Goal: Transaction & Acquisition: Purchase product/service

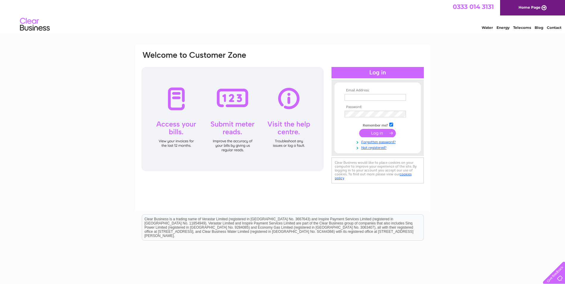
type input "[EMAIL_ADDRESS][DOMAIN_NAME]"
click at [371, 137] on input "submit" at bounding box center [377, 133] width 37 height 8
click at [377, 129] on input "submit" at bounding box center [377, 133] width 37 height 8
click at [374, 135] on input "submit" at bounding box center [377, 133] width 37 height 8
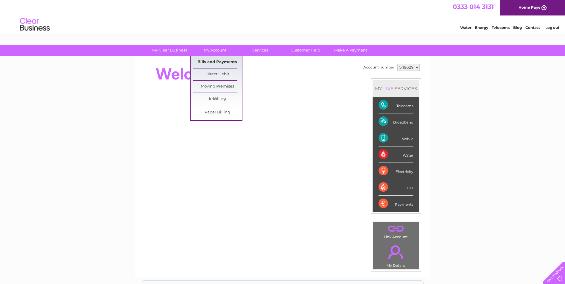
click at [218, 64] on link "Bills and Payments" at bounding box center [217, 62] width 49 height 12
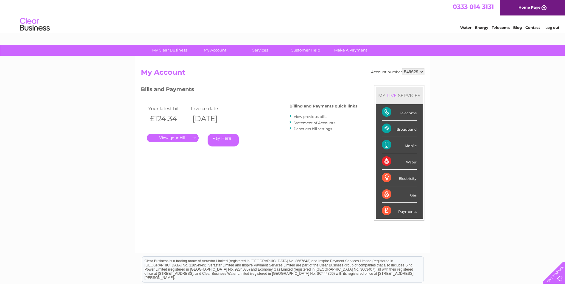
click at [167, 137] on link "." at bounding box center [173, 138] width 52 height 9
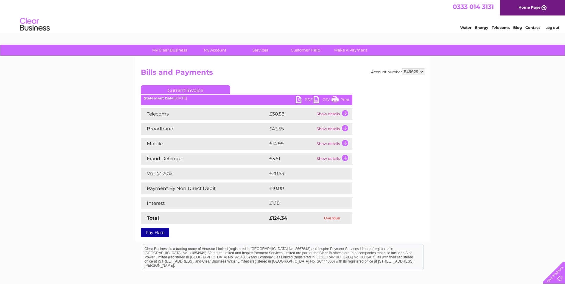
click at [155, 232] on link "Pay Here" at bounding box center [155, 233] width 28 height 10
click at [153, 231] on link "Pay Here" at bounding box center [155, 233] width 28 height 10
click at [155, 232] on link "Pay Here" at bounding box center [155, 233] width 28 height 10
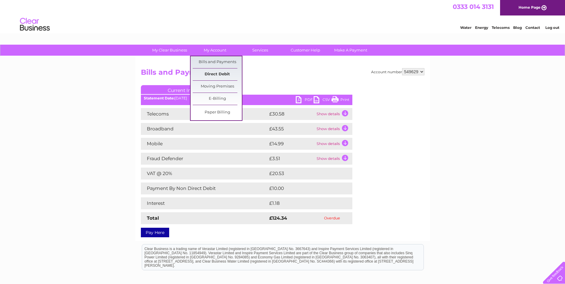
click at [217, 74] on link "Direct Debit" at bounding box center [217, 74] width 49 height 12
click at [217, 72] on link "Direct Debit" at bounding box center [217, 74] width 49 height 12
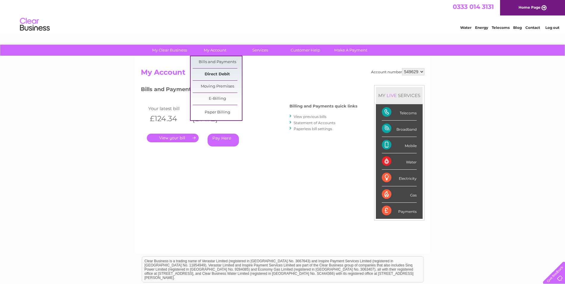
click at [213, 70] on link "Direct Debit" at bounding box center [217, 74] width 49 height 12
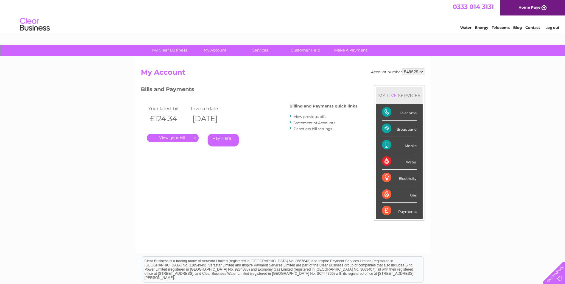
click at [225, 140] on link "Pay Here" at bounding box center [222, 140] width 31 height 13
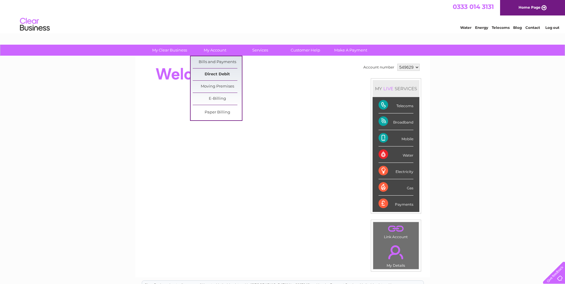
click at [214, 74] on link "Direct Debit" at bounding box center [217, 74] width 49 height 12
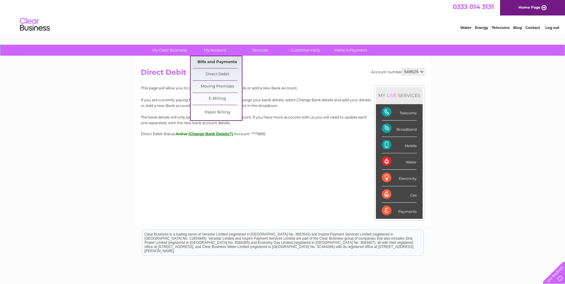
click at [216, 61] on link "Bills and Payments" at bounding box center [217, 62] width 49 height 12
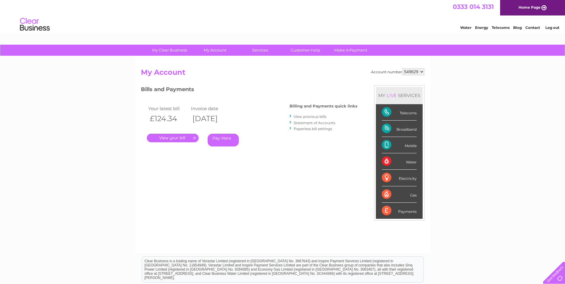
click at [219, 139] on link "Pay Here" at bounding box center [222, 140] width 31 height 13
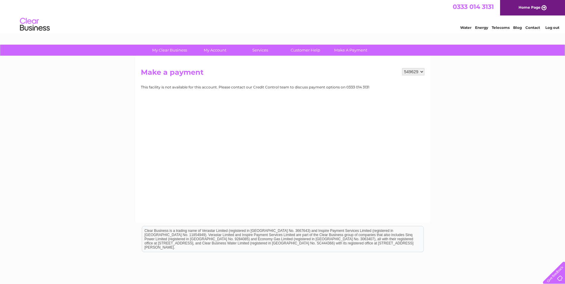
click at [468, 131] on div "My Clear Business Login Details My Details My Preferences Link Account My Accou…" at bounding box center [282, 185] width 565 height 280
